Goal: Information Seeking & Learning: Find specific fact

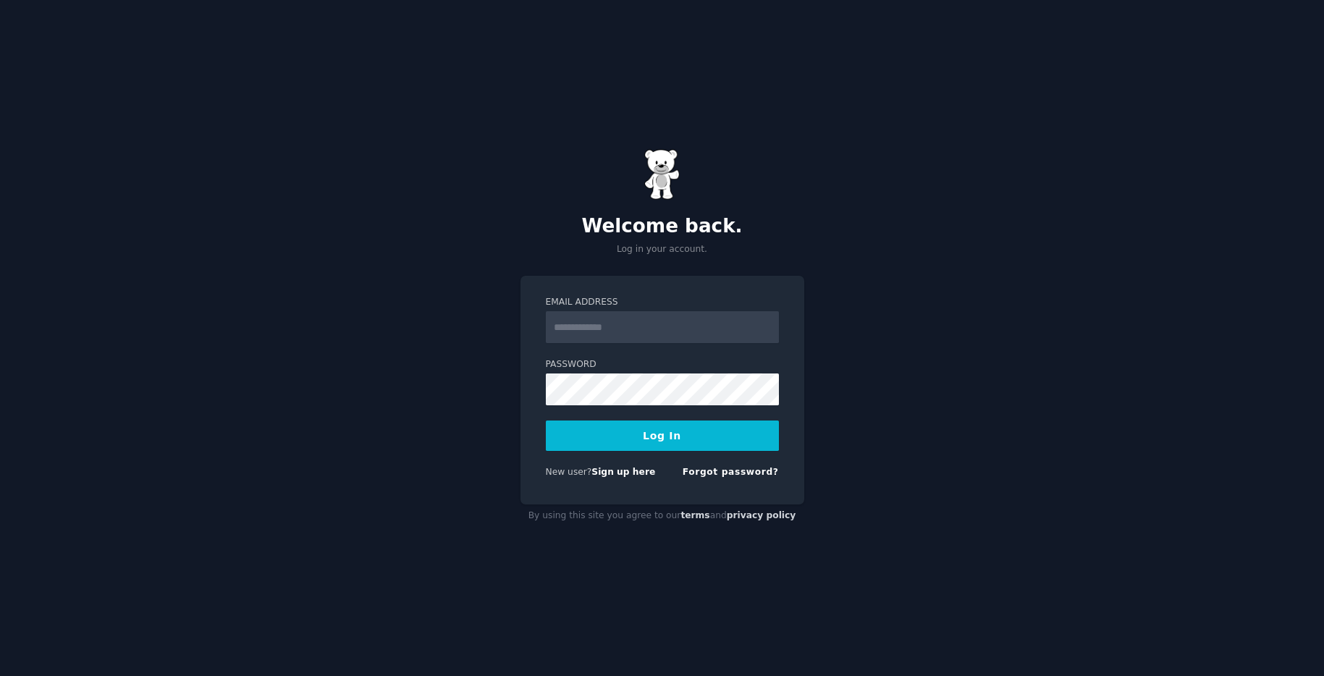
click at [0, 675] on com-1password-button at bounding box center [0, 676] width 0 height 0
type input "**********"
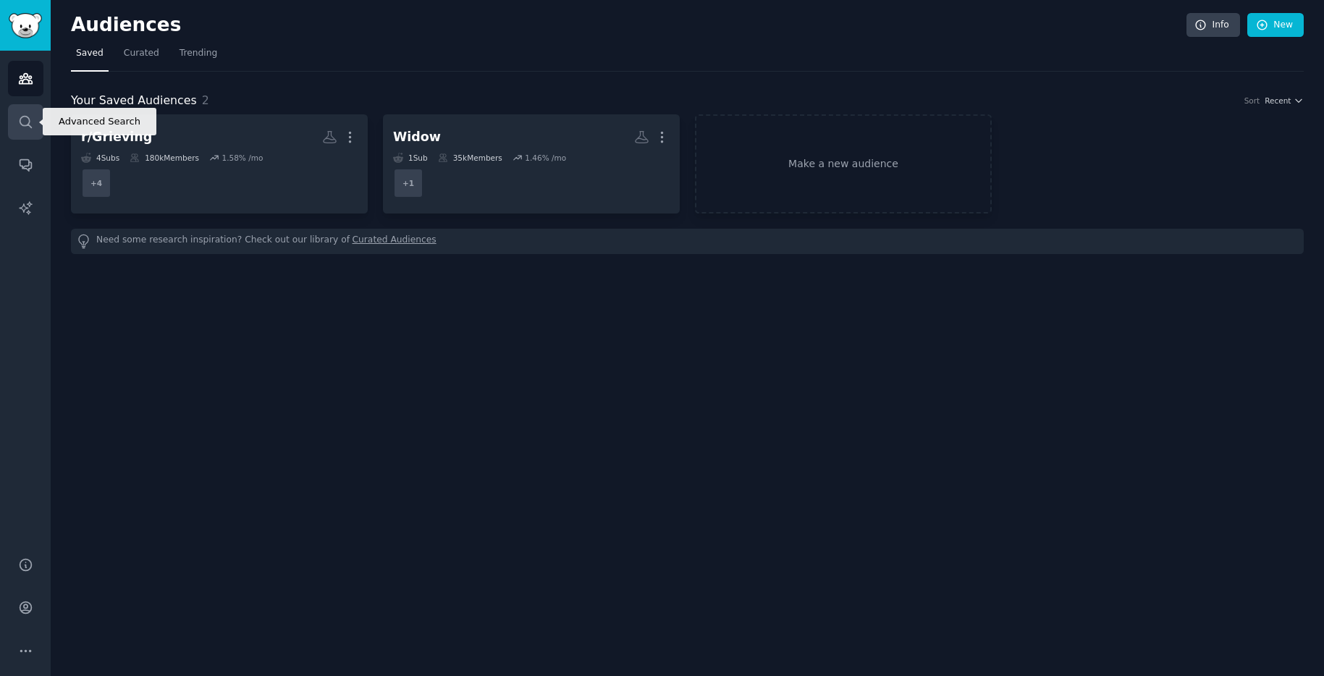
click at [26, 122] on icon "Sidebar" at bounding box center [25, 121] width 15 height 15
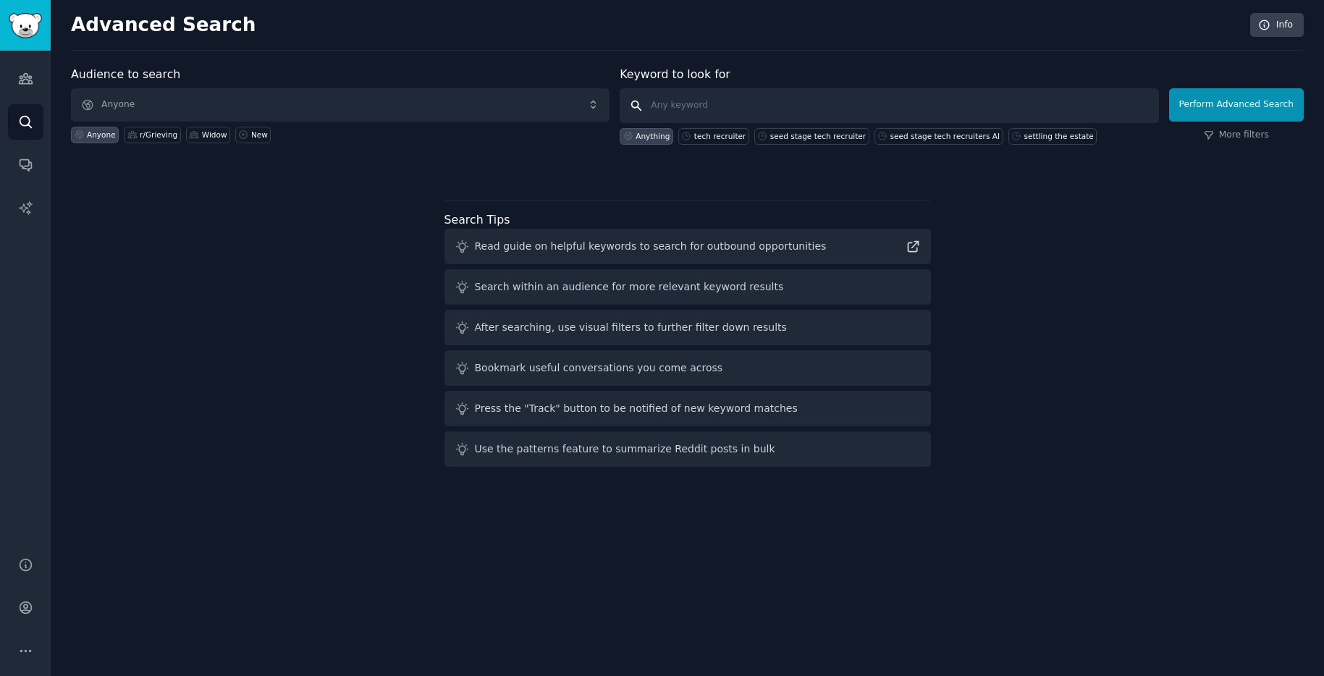
click at [759, 100] on input "text" at bounding box center [889, 105] width 539 height 35
type input "C"
type input "calling SSA after a death"
click button "Perform Advanced Search" at bounding box center [1236, 104] width 135 height 33
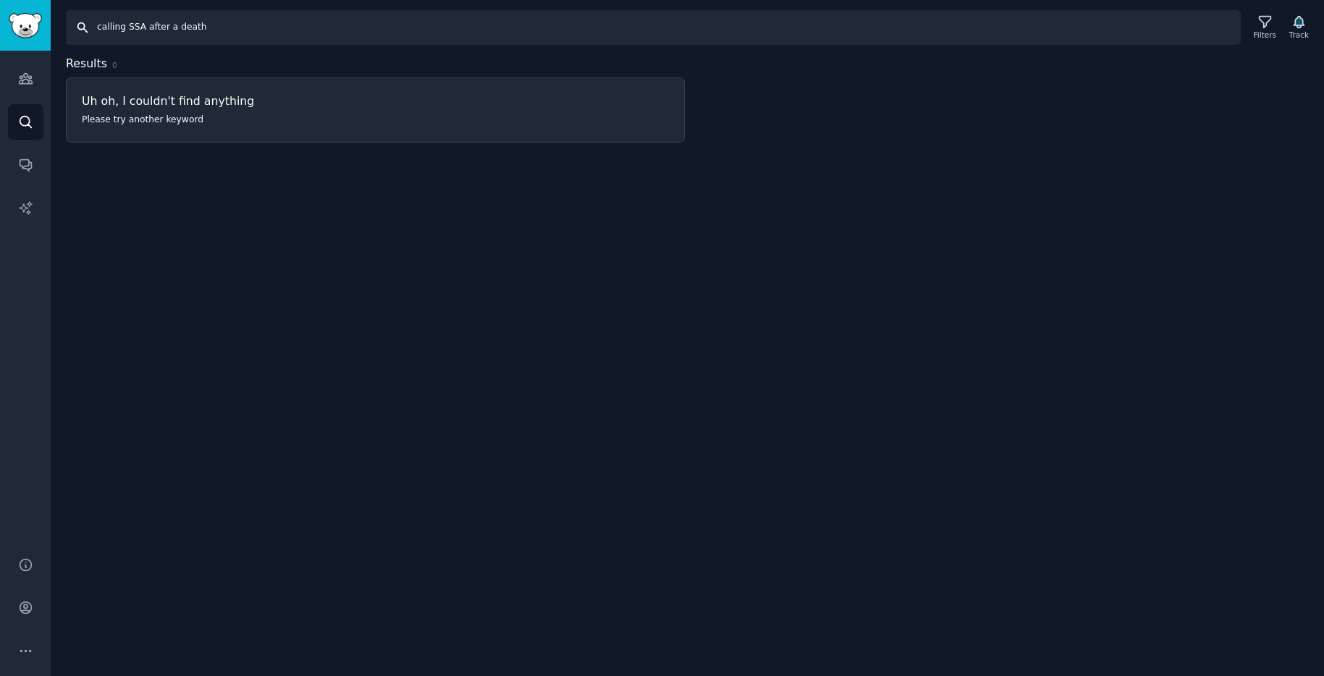
click at [200, 17] on input "calling SSA after a death" at bounding box center [653, 27] width 1175 height 35
drag, startPoint x: 147, startPoint y: 28, endPoint x: 224, endPoint y: 35, distance: 77.1
click at [224, 35] on input "calling SSA after a death" at bounding box center [653, 27] width 1175 height 35
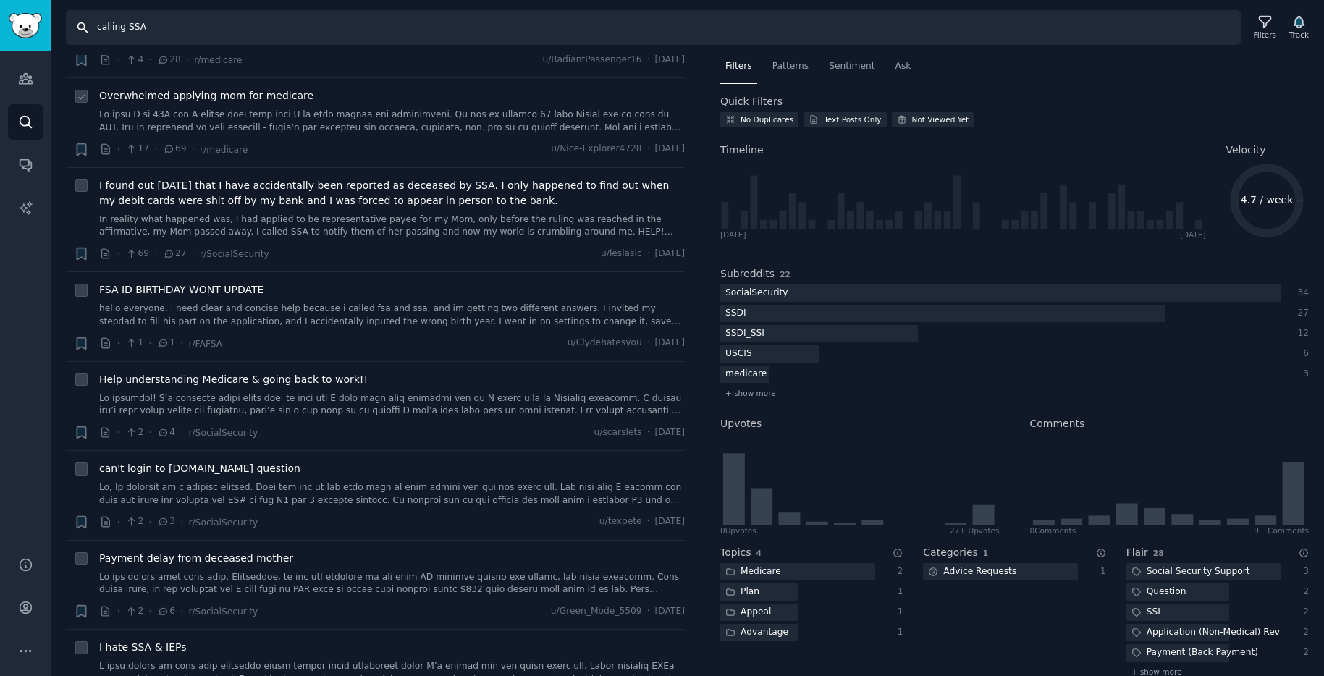
scroll to position [590, 0]
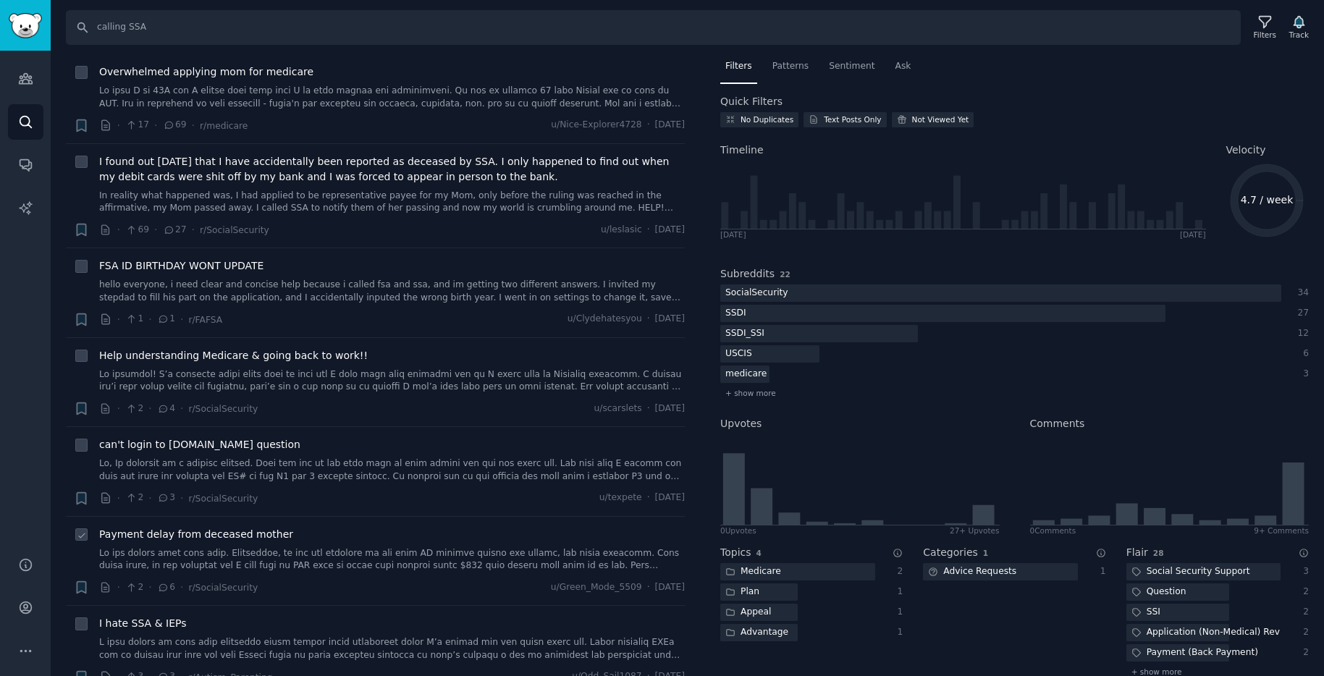
click at [389, 562] on link at bounding box center [392, 559] width 586 height 25
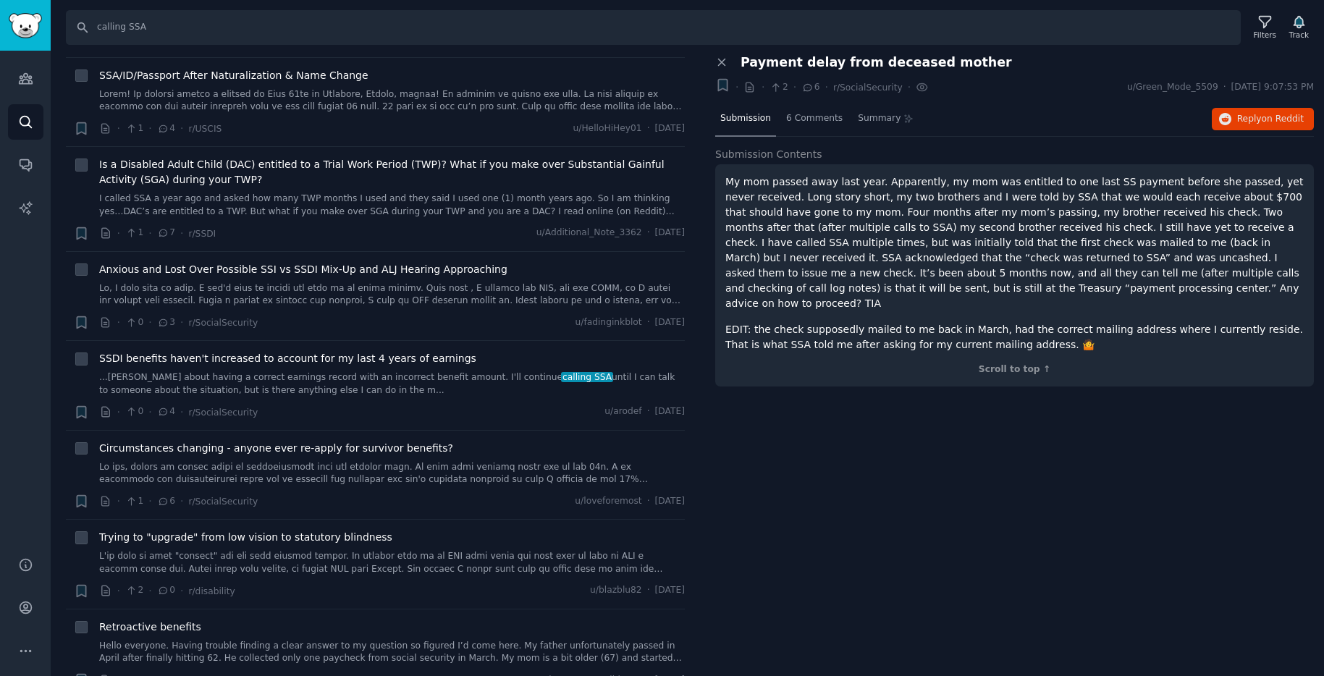
scroll to position [1409, 0]
click at [384, 464] on link at bounding box center [392, 470] width 586 height 25
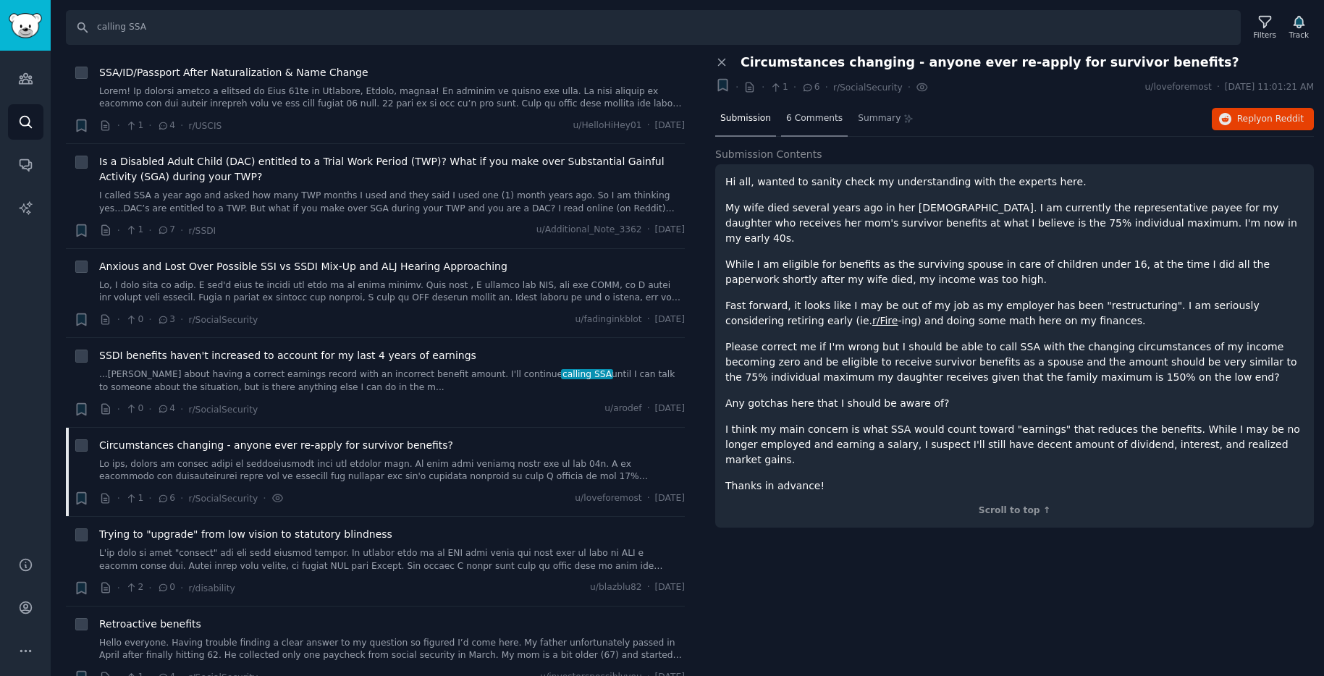
click at [786, 109] on div "6 Comments" at bounding box center [814, 119] width 67 height 35
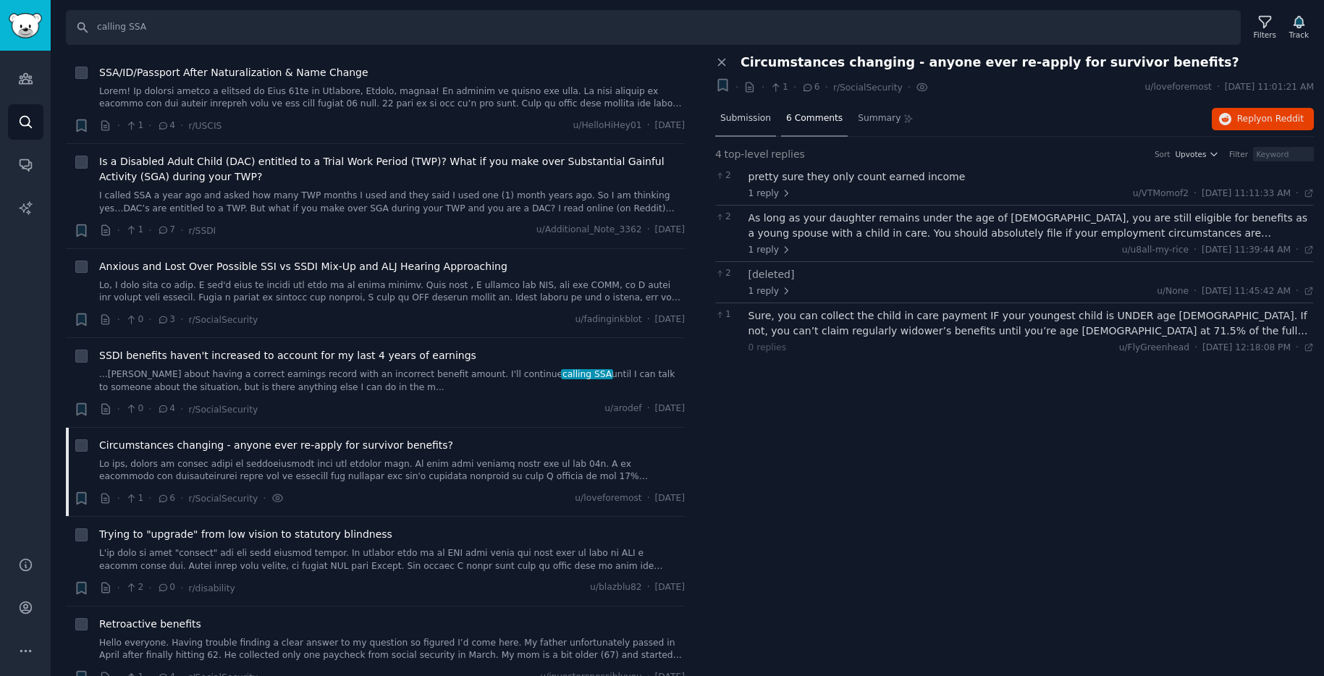
click at [752, 121] on span "Submission" at bounding box center [745, 118] width 51 height 13
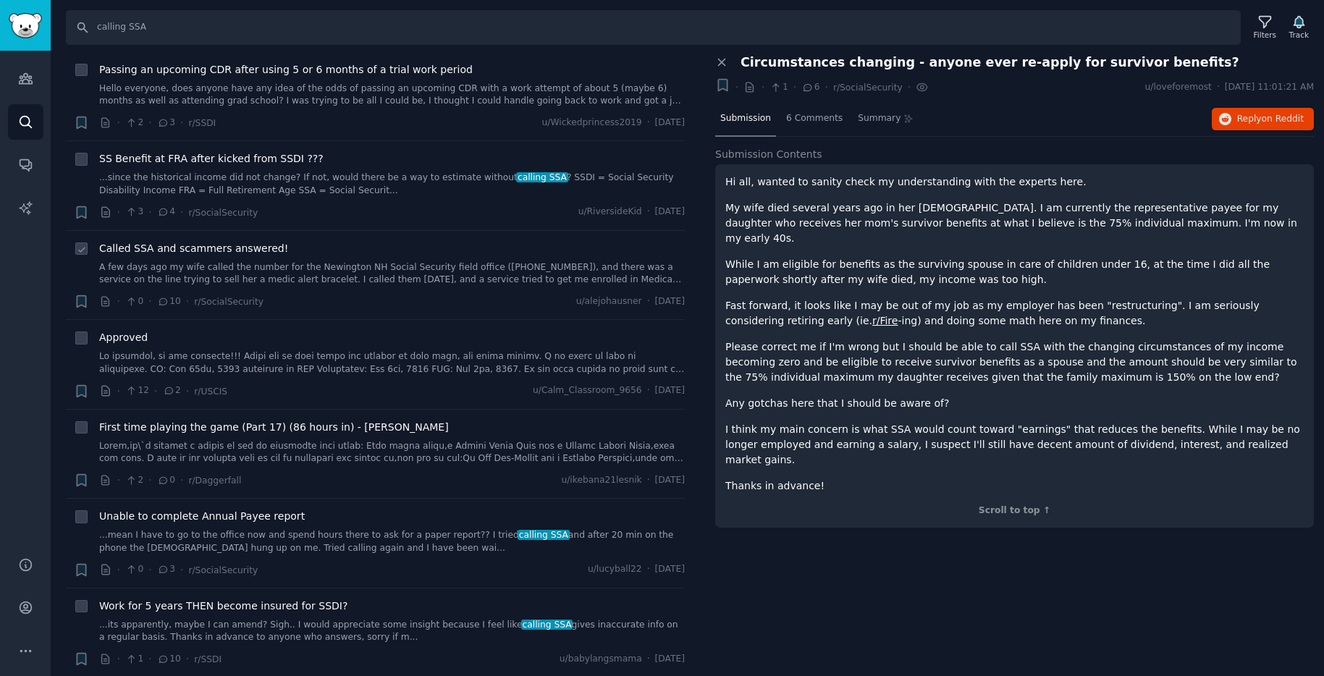
scroll to position [2158, 0]
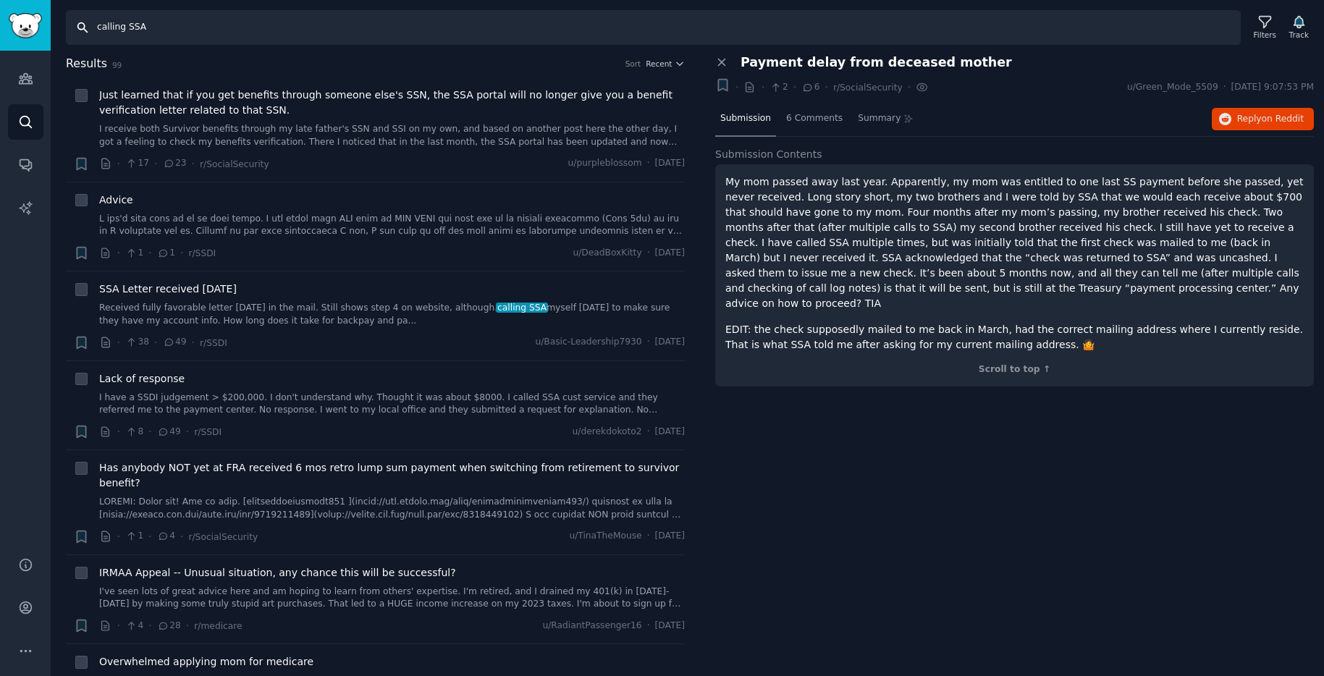
click at [172, 25] on input "calling SSA" at bounding box center [653, 27] width 1175 height 35
type input "on hold with SSA"
